Goal: Information Seeking & Learning: Find specific page/section

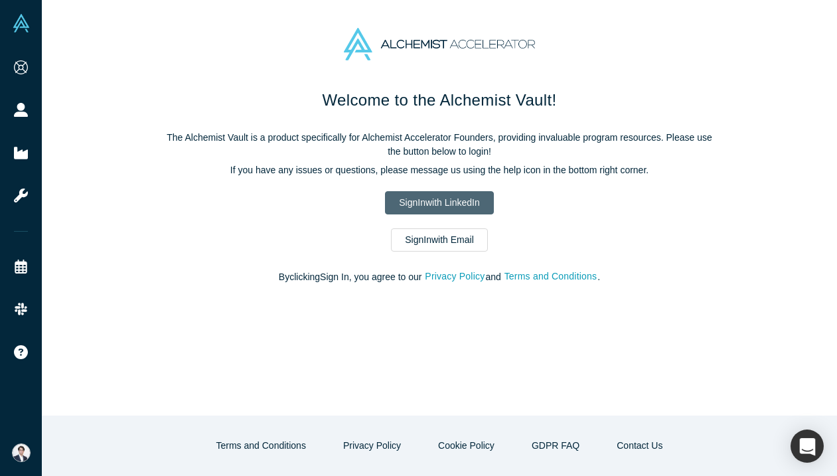
click at [453, 201] on link "Sign In with LinkedIn" at bounding box center [439, 202] width 108 height 23
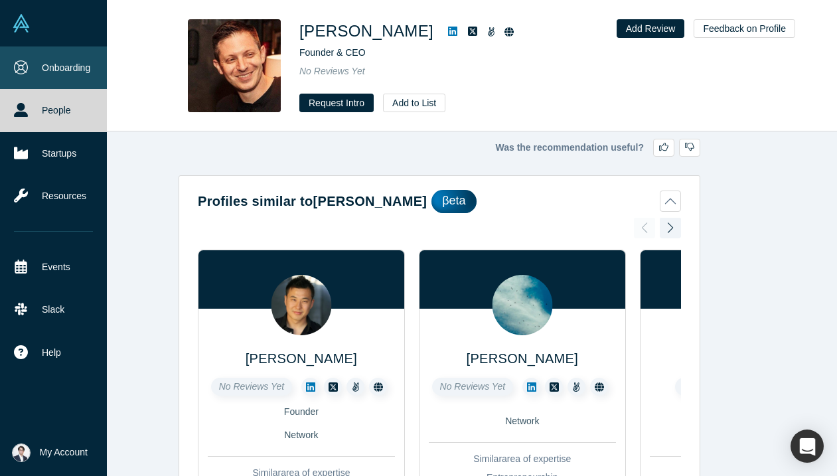
click at [30, 79] on link "Onboarding" at bounding box center [53, 67] width 107 height 42
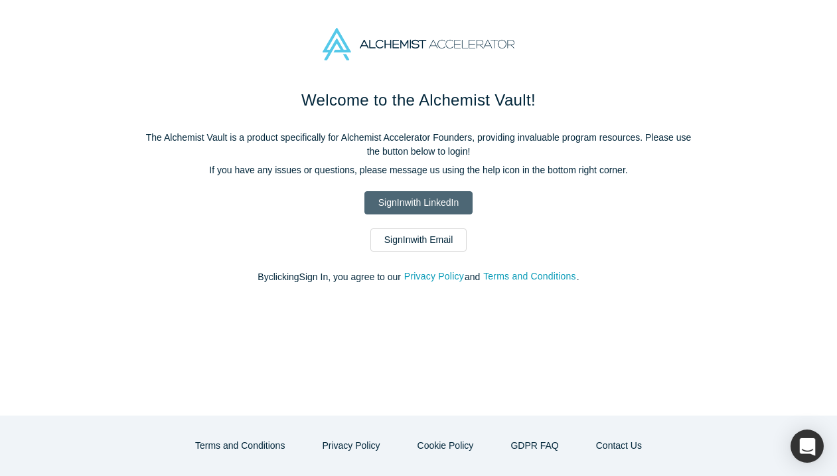
click at [383, 203] on link "Sign In with LinkedIn" at bounding box center [419, 202] width 108 height 23
click at [409, 199] on link "Sign In with LinkedIn" at bounding box center [419, 202] width 108 height 23
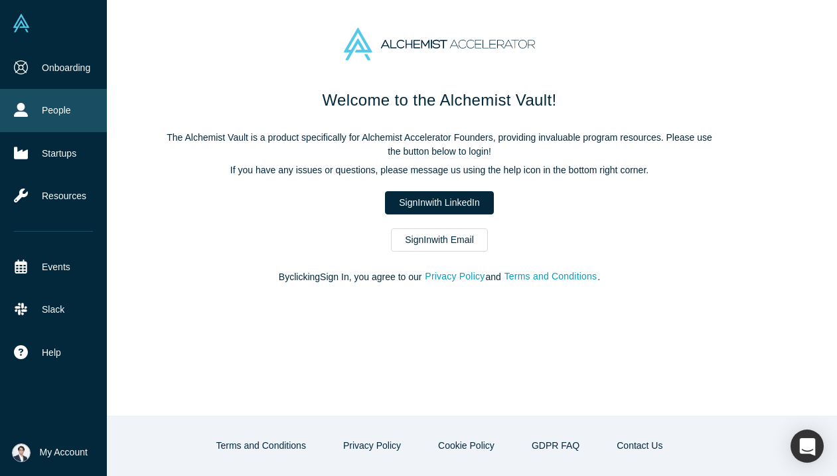
click at [28, 115] on link "People" at bounding box center [53, 110] width 107 height 42
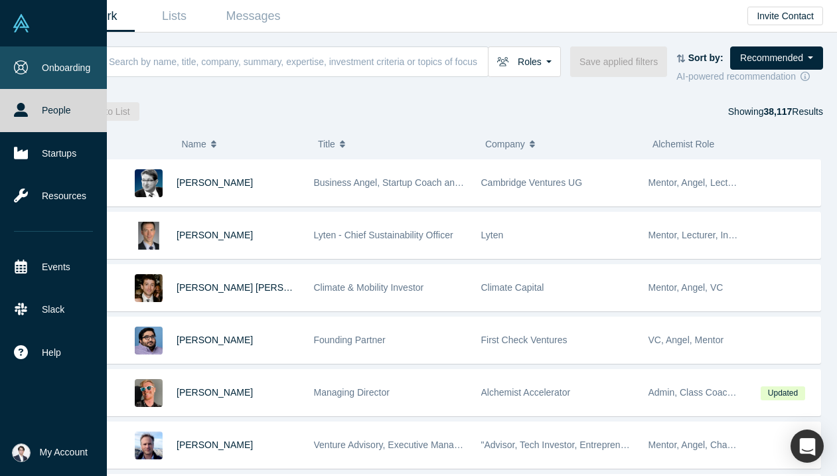
click at [20, 62] on icon at bounding box center [21, 67] width 14 height 14
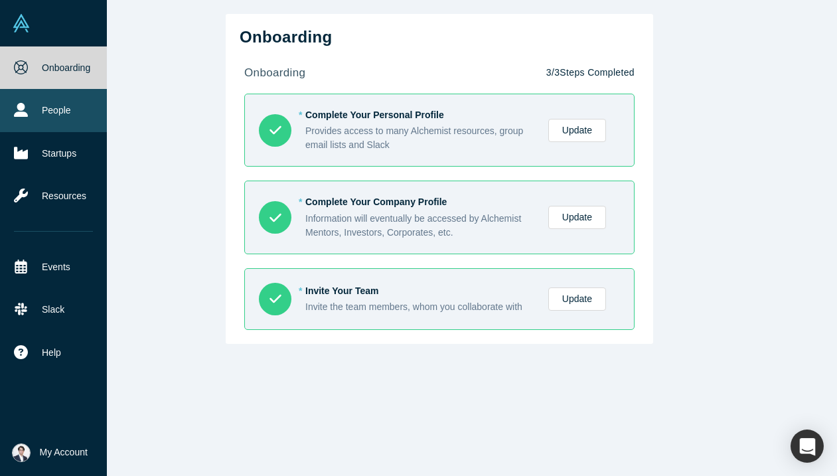
click at [15, 114] on icon at bounding box center [21, 110] width 14 height 14
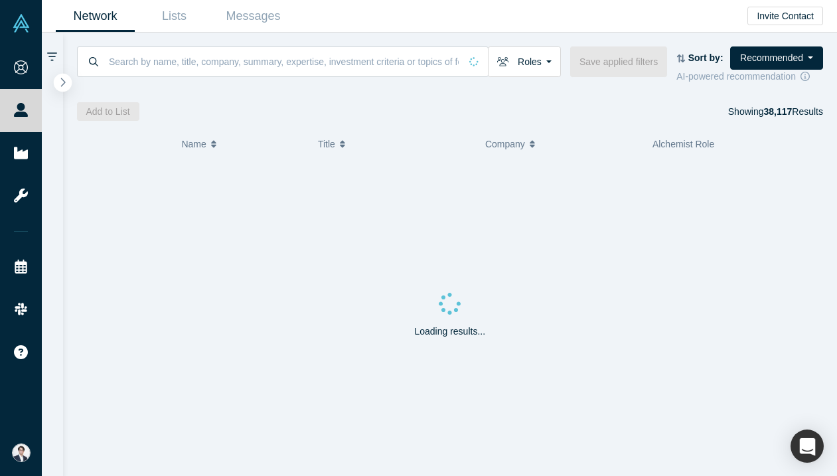
click at [64, 78] on icon "button" at bounding box center [63, 82] width 7 height 10
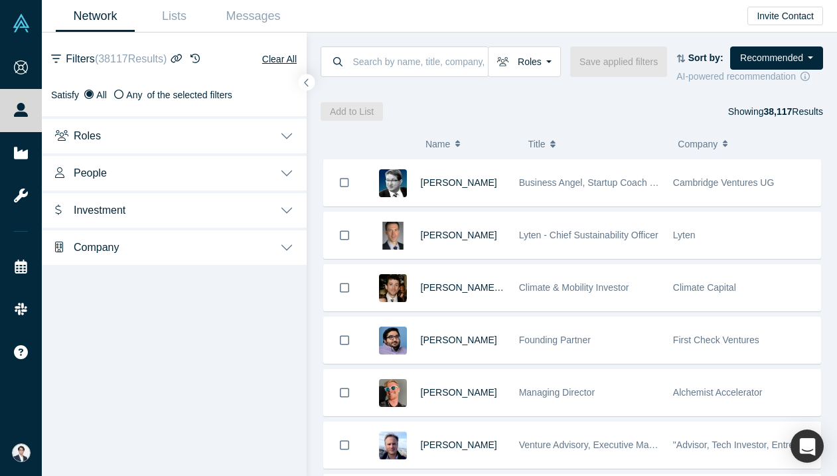
click at [173, 134] on button "Roles" at bounding box center [174, 134] width 265 height 37
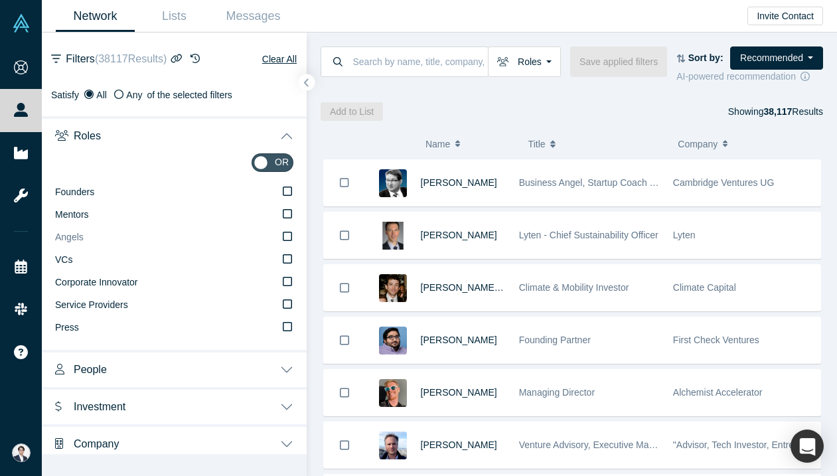
click at [112, 243] on label "Angels" at bounding box center [174, 237] width 238 height 23
click at [0, 0] on input "Angels" at bounding box center [0, 0] width 0 height 0
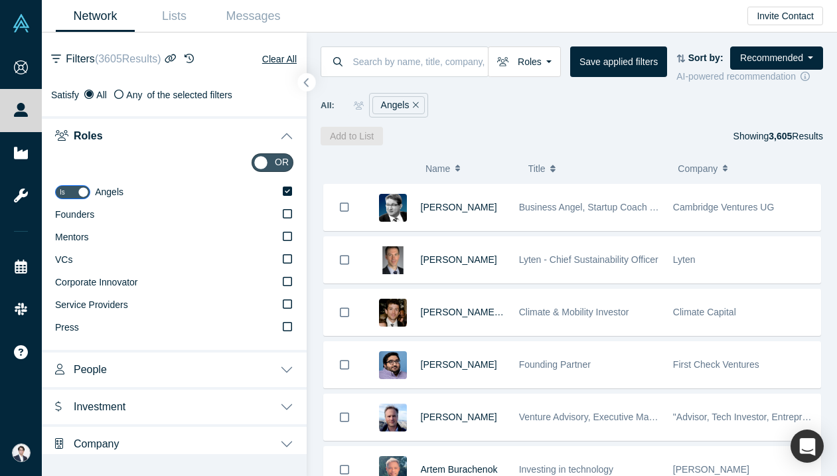
click at [307, 76] on button "button" at bounding box center [307, 83] width 18 height 18
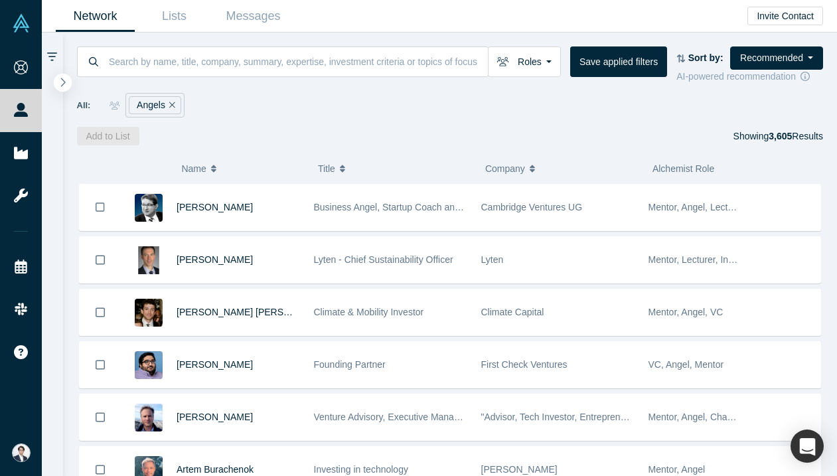
click at [66, 78] on button "button" at bounding box center [63, 83] width 18 height 18
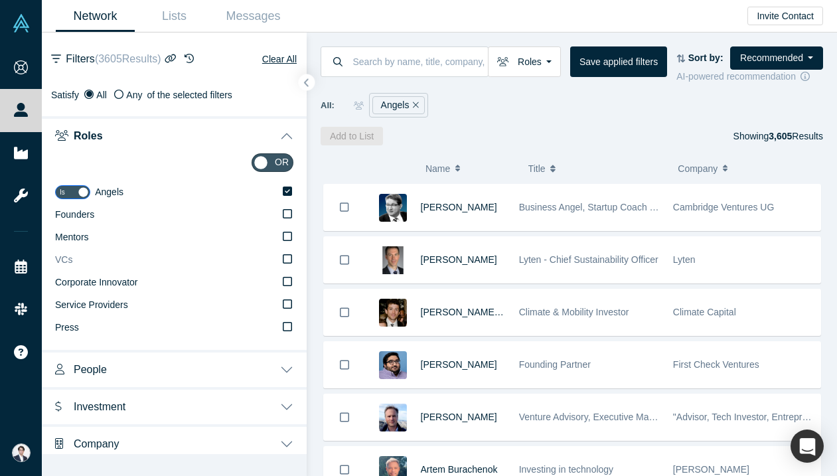
click at [64, 259] on span "VCs" at bounding box center [63, 259] width 17 height 11
click at [0, 0] on input "VCs" at bounding box center [0, 0] width 0 height 0
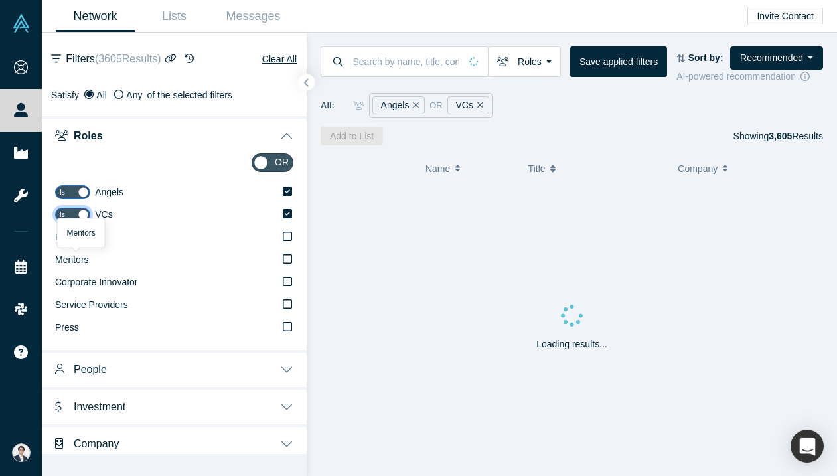
click at [76, 220] on input "checkbox" at bounding box center [72, 215] width 35 height 14
checkbox input "false"
click at [311, 82] on button "button" at bounding box center [307, 83] width 18 height 18
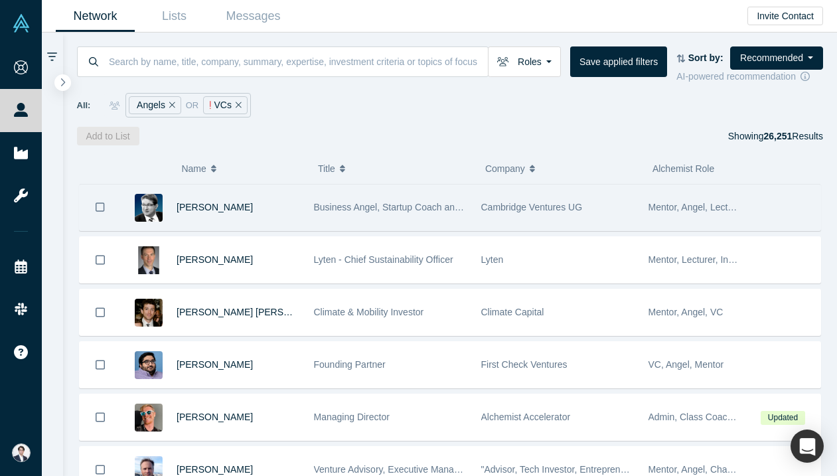
click at [406, 218] on div "Business Angel, Startup Coach and best-selling author" at bounding box center [390, 208] width 153 height 46
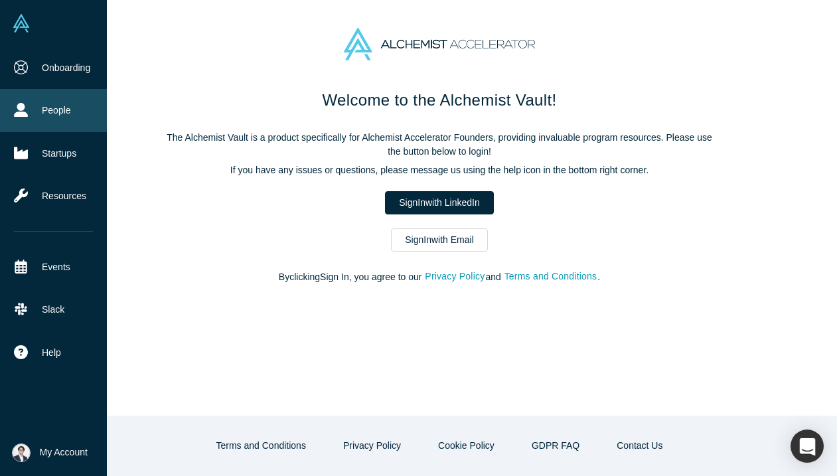
click at [23, 108] on icon at bounding box center [21, 110] width 14 height 14
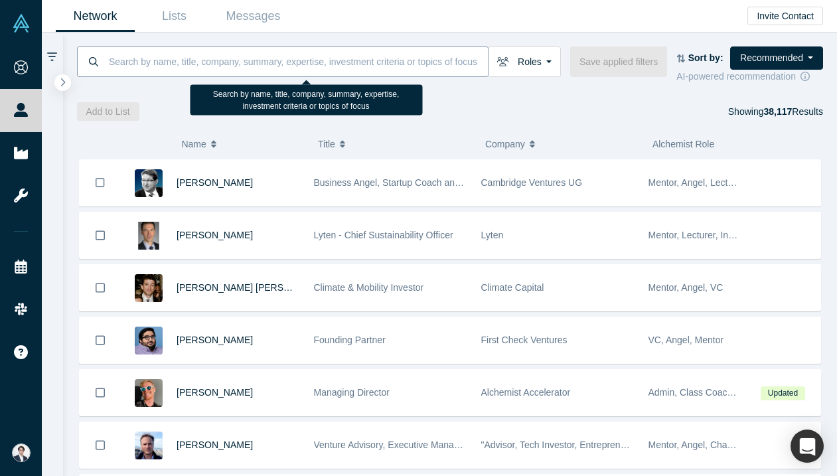
click at [279, 52] on input at bounding box center [298, 61] width 380 height 31
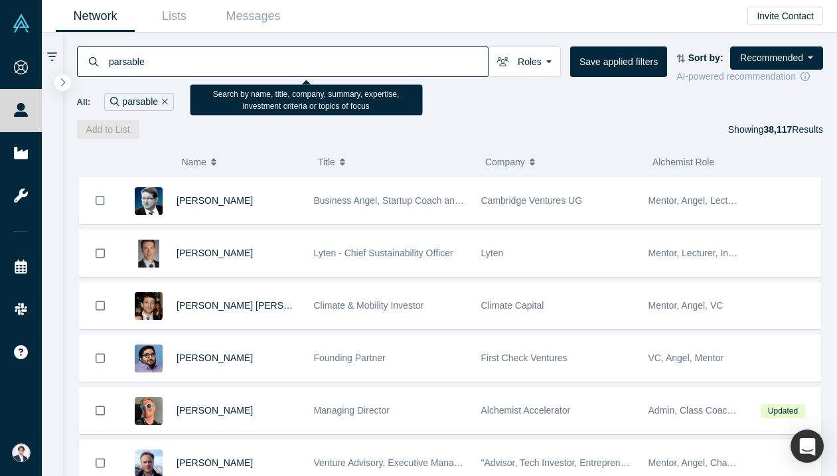
type input "parsable"
